Goal: Book appointment/travel/reservation

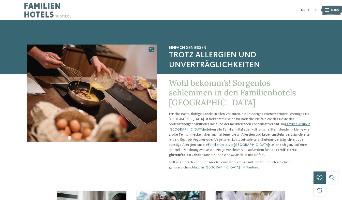
click at [317, 10] on link "EN" at bounding box center [316, 9] width 4 height 3
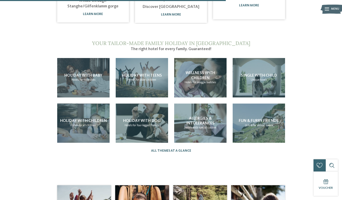
scroll to position [340, 0]
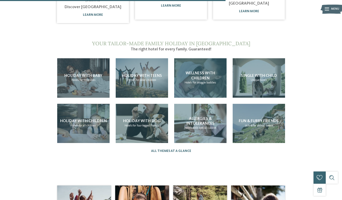
click at [197, 73] on h4 "Wellness with children" at bounding box center [200, 76] width 48 height 10
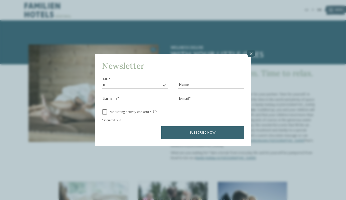
click at [252, 53] on icon at bounding box center [251, 53] width 9 height 7
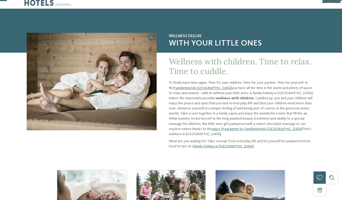
scroll to position [12, 0]
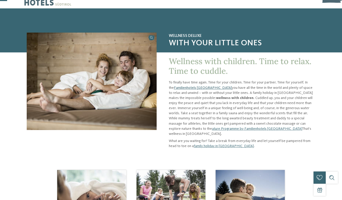
click at [195, 87] on link "Familienhotels [GEOGRAPHIC_DATA]" at bounding box center [203, 88] width 58 height 4
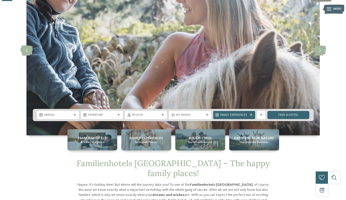
scroll to position [54, 0]
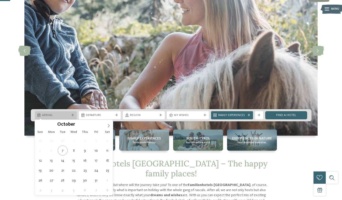
click at [65, 114] on span "Arrival" at bounding box center [56, 115] width 28 height 4
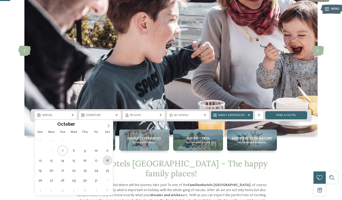
type div "[DATE]"
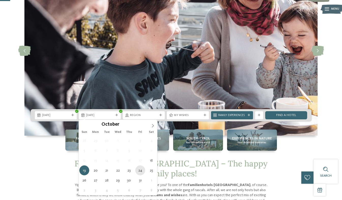
type div "24.10.2025"
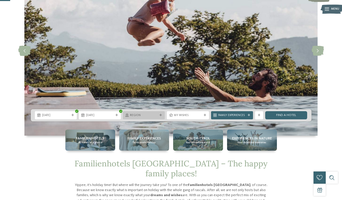
click at [145, 116] on span "Region" at bounding box center [144, 115] width 28 height 4
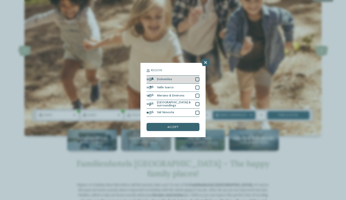
click at [198, 80] on div at bounding box center [197, 79] width 4 height 4
click at [197, 112] on div at bounding box center [197, 113] width 4 height 4
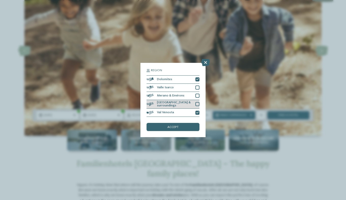
click at [198, 105] on div at bounding box center [197, 104] width 4 height 4
click at [198, 96] on div at bounding box center [197, 96] width 4 height 4
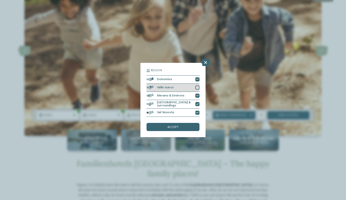
click at [198, 89] on div at bounding box center [197, 87] width 4 height 4
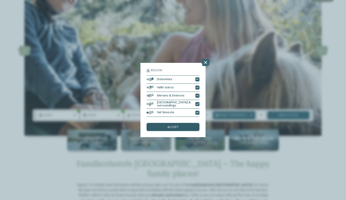
click at [176, 128] on span "accept" at bounding box center [172, 127] width 11 height 3
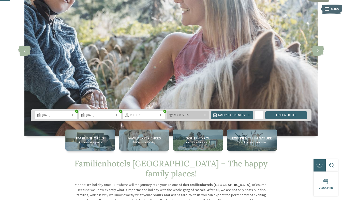
click at [191, 114] on span "My wishes" at bounding box center [188, 115] width 28 height 4
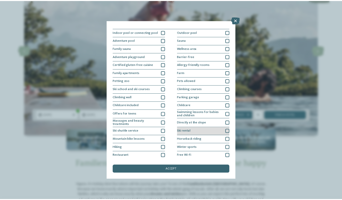
scroll to position [0, 0]
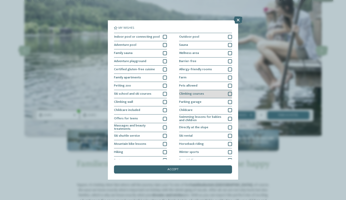
click at [228, 94] on div at bounding box center [230, 94] width 4 height 4
click at [229, 94] on icon at bounding box center [230, 94] width 3 height 3
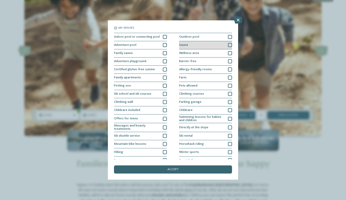
click at [228, 46] on div at bounding box center [230, 45] width 4 height 4
click at [228, 55] on div at bounding box center [230, 53] width 4 height 4
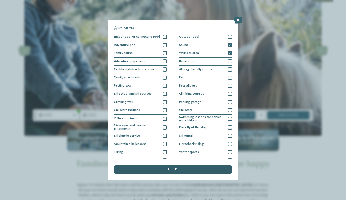
click at [178, 169] on span "accept" at bounding box center [172, 169] width 11 height 3
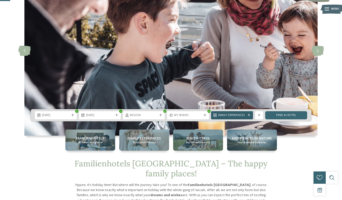
click at [240, 114] on span "Family Experiences" at bounding box center [232, 115] width 28 height 4
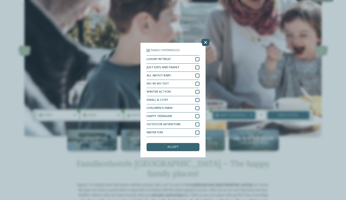
click at [208, 42] on icon at bounding box center [205, 42] width 9 height 7
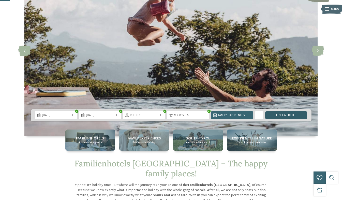
click at [287, 116] on link "Find a hotel" at bounding box center [286, 115] width 42 height 8
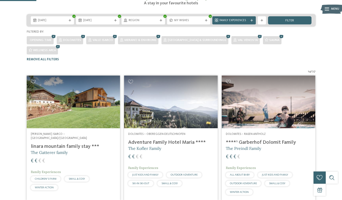
scroll to position [90, 0]
click at [75, 144] on h4 "linara mountain family stay ***" at bounding box center [73, 147] width 85 height 6
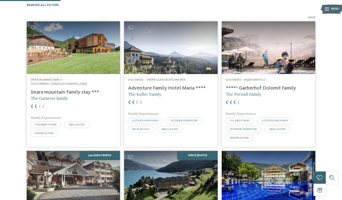
scroll to position [144, 0]
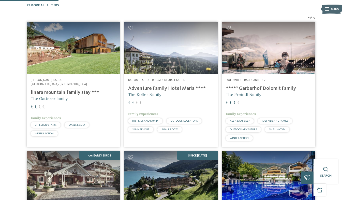
click at [263, 33] on img at bounding box center [269, 48] width 94 height 53
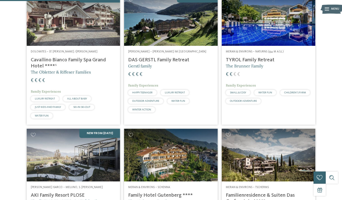
scroll to position [220, 0]
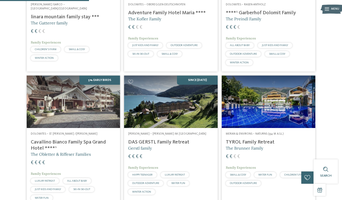
click at [275, 79] on img at bounding box center [269, 102] width 94 height 53
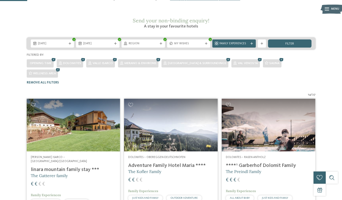
scroll to position [67, 0]
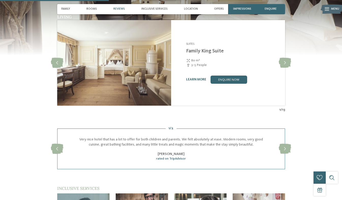
scroll to position [425, 0]
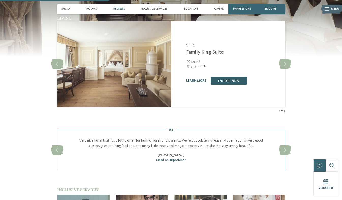
click at [226, 77] on link "enquire now" at bounding box center [228, 81] width 37 height 8
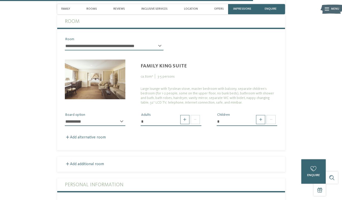
scroll to position [1048, 0]
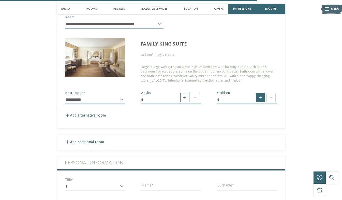
click at [263, 93] on span at bounding box center [260, 97] width 9 height 9
type input "*"
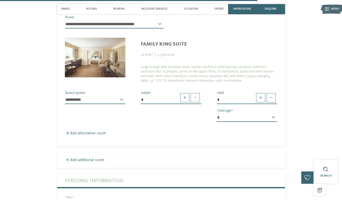
click at [248, 113] on select "* * * * * * * * * * * ** ** ** ** ** ** ** **" at bounding box center [247, 117] width 61 height 9
select select "*"
click at [217, 113] on select "* * * * * * * * * * * ** ** ** ** ** ** ** **" at bounding box center [247, 117] width 61 height 9
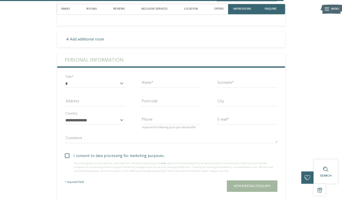
scroll to position [1169, 0]
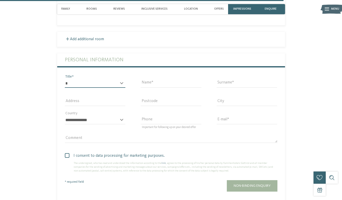
click at [104, 79] on select "* ** ** ****** **" at bounding box center [95, 83] width 61 height 9
select select "*"
click at [65, 79] on select "* ** ** ****** **" at bounding box center [95, 83] width 61 height 9
click at [168, 79] on input "Name" at bounding box center [171, 83] width 61 height 9
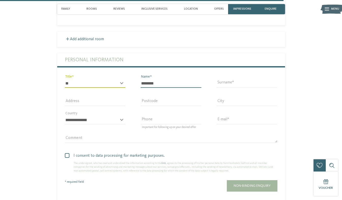
type input "********"
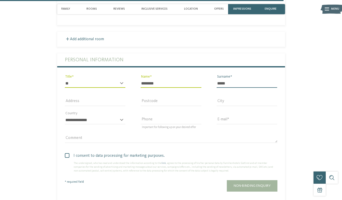
type input "*****"
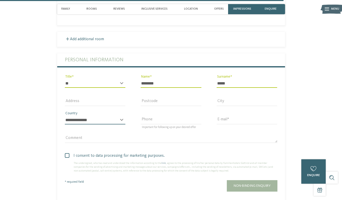
click at [106, 116] on select "**********" at bounding box center [95, 120] width 61 height 9
click at [248, 116] on input "E-mail" at bounding box center [247, 120] width 61 height 9
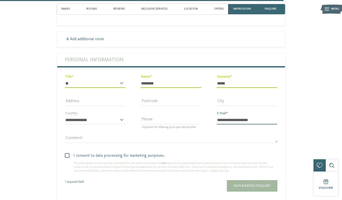
type input "**********"
click at [67, 153] on span at bounding box center [67, 155] width 5 height 5
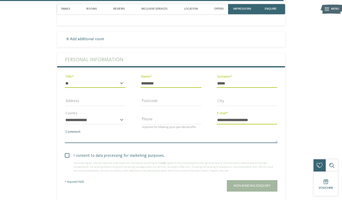
click at [88, 134] on textarea "Comment" at bounding box center [171, 138] width 213 height 9
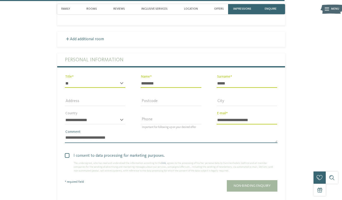
scroll to position [1242, 0]
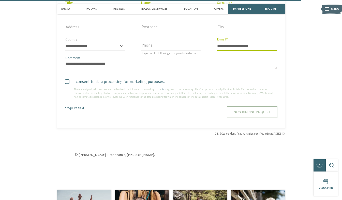
type textarea "**********"
click at [251, 110] on span "Non-binding enquiry" at bounding box center [252, 112] width 37 height 4
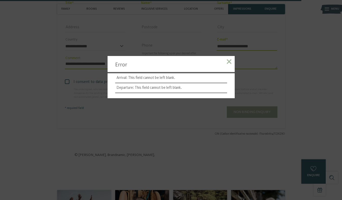
click at [228, 62] on span at bounding box center [229, 61] width 5 height 5
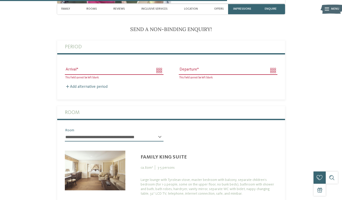
scroll to position [933, 0]
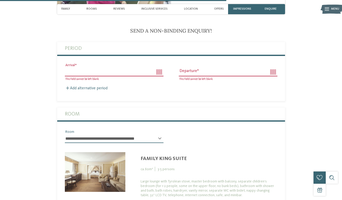
click at [153, 68] on input "Arrival" at bounding box center [114, 72] width 99 height 9
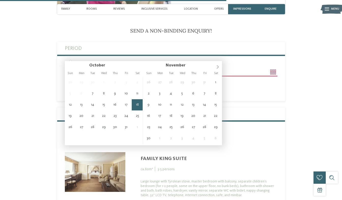
type input "**********"
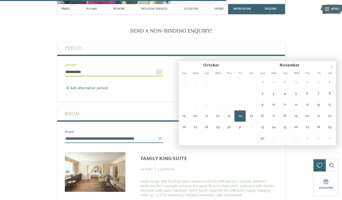
type input "**********"
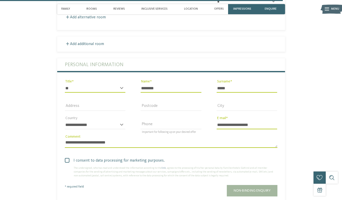
scroll to position [1171, 0]
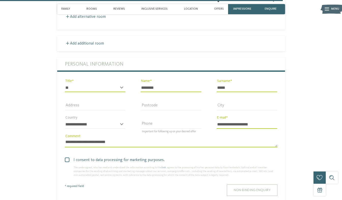
click at [253, 184] on button "Non-binding enquiry" at bounding box center [252, 189] width 51 height 11
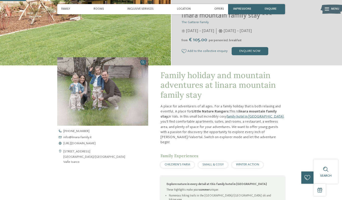
scroll to position [80, 0]
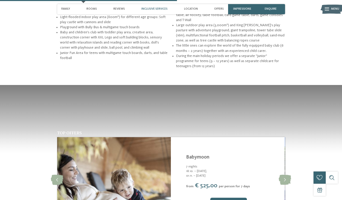
scroll to position [550, 0]
